Goal: Information Seeking & Learning: Learn about a topic

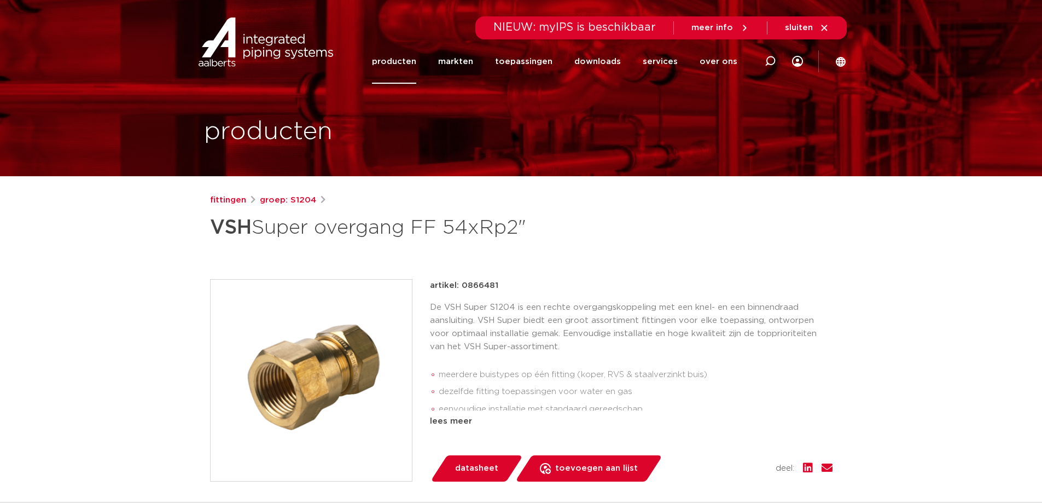
click at [471, 466] on span "datasheet" at bounding box center [476, 468] width 43 height 18
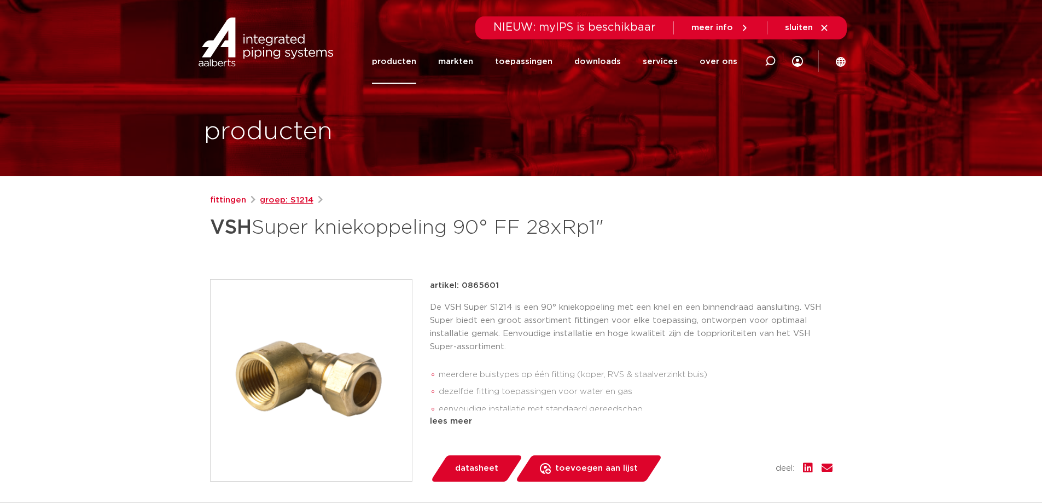
click at [272, 200] on link "groep: S1214" at bounding box center [287, 200] width 54 height 13
